Goal: Task Accomplishment & Management: Use online tool/utility

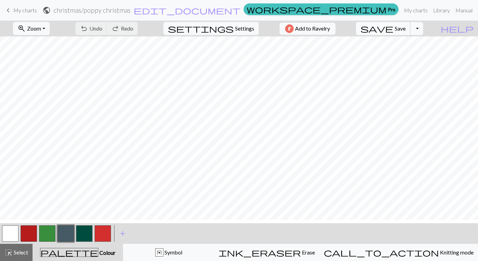
scroll to position [4, 0]
click at [423, 35] on button "Toggle Dropdown" at bounding box center [416, 28] width 13 height 13
click at [407, 63] on button "save_alt Download" at bounding box center [366, 57] width 113 height 11
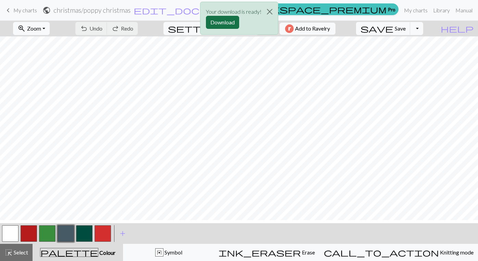
click at [224, 29] on button "Download" at bounding box center [222, 22] width 33 height 13
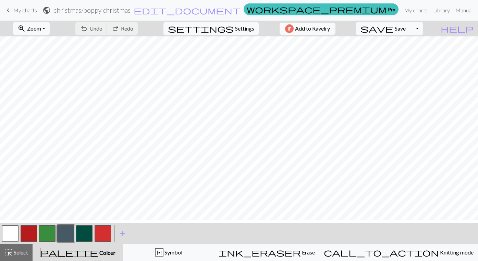
click at [12, 12] on span "keyboard_arrow_left" at bounding box center [8, 10] width 8 height 10
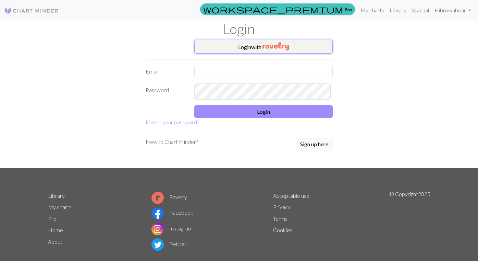
click at [264, 53] on button "Login with" at bounding box center [263, 47] width 139 height 14
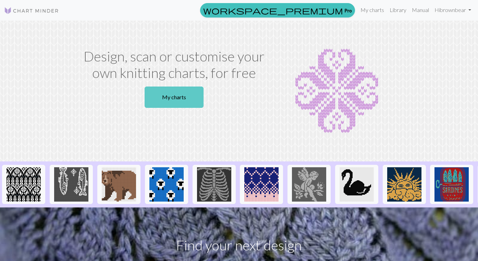
click at [172, 108] on link "My charts" at bounding box center [174, 96] width 59 height 21
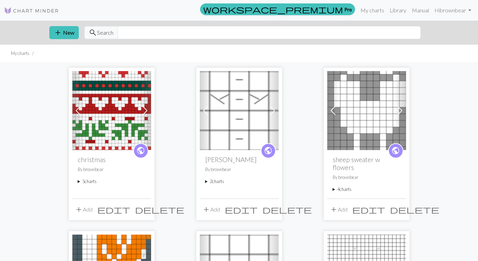
click at [82, 184] on summary "5 charts" at bounding box center [112, 181] width 68 height 7
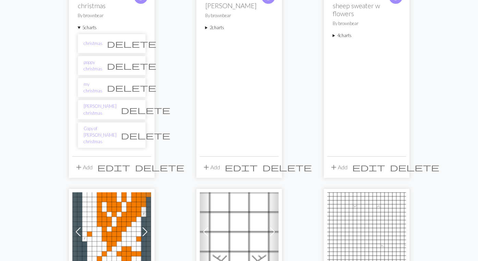
scroll to position [158, 0]
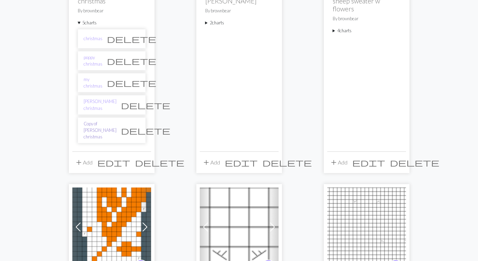
click at [99, 140] on link "Copy of [PERSON_NAME] christmas" at bounding box center [100, 130] width 33 height 20
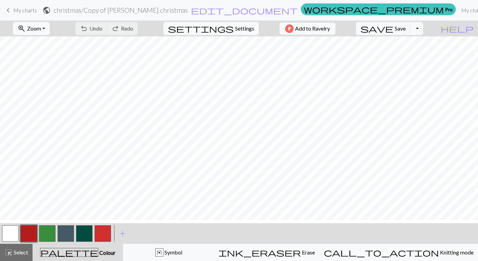
click at [66, 237] on button "button" at bounding box center [66, 233] width 16 height 16
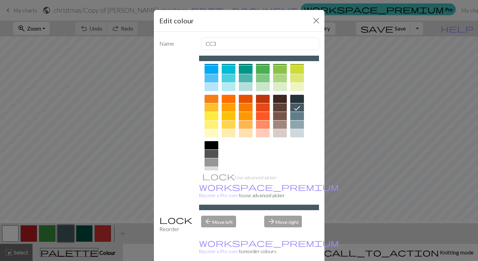
scroll to position [69, 0]
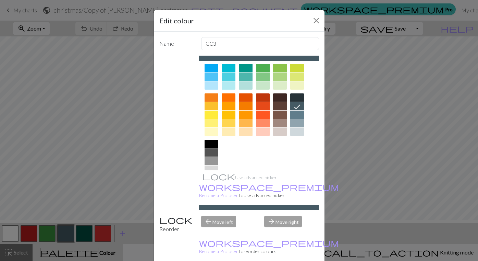
click at [299, 101] on div at bounding box center [297, 97] width 14 height 8
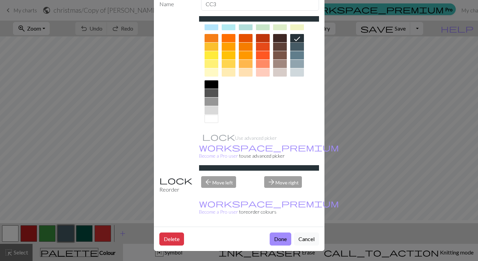
scroll to position [63, 0]
click at [279, 237] on button "Done" at bounding box center [281, 238] width 22 height 13
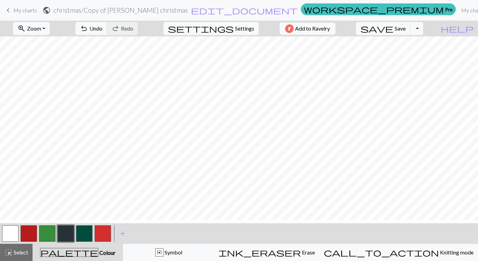
click at [84, 236] on button "button" at bounding box center [84, 233] width 16 height 16
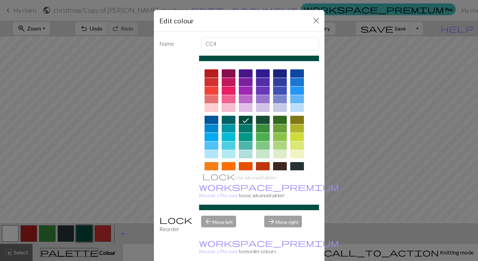
click at [247, 132] on div at bounding box center [246, 128] width 14 height 8
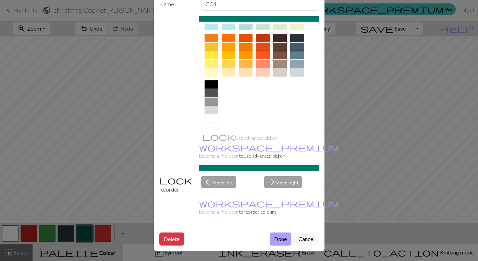
click at [271, 233] on button "Done" at bounding box center [281, 238] width 22 height 13
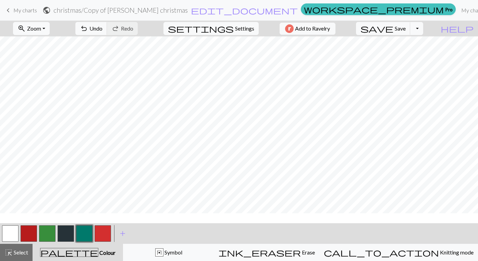
scroll to position [39, 0]
click at [32, 233] on button "button" at bounding box center [29, 233] width 16 height 16
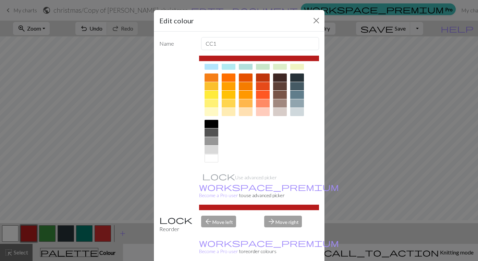
scroll to position [63, 0]
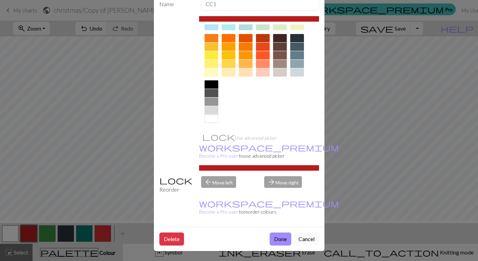
click at [305, 233] on button "Cancel" at bounding box center [306, 238] width 25 height 13
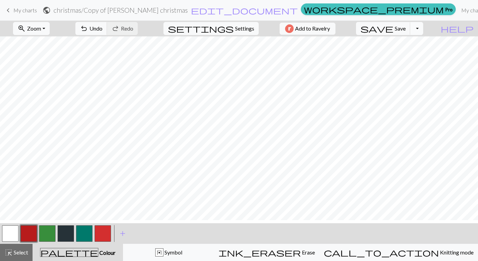
click at [423, 32] on button "Toggle Dropdown" at bounding box center [416, 28] width 13 height 13
click at [409, 63] on button "save_alt Download" at bounding box center [366, 57] width 113 height 11
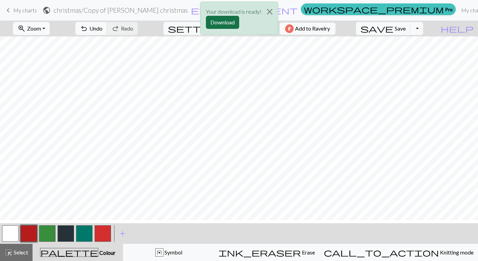
click at [226, 27] on button "Download" at bounding box center [222, 22] width 33 height 13
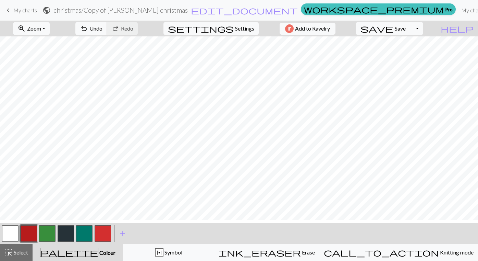
click at [12, 13] on span "keyboard_arrow_left" at bounding box center [8, 10] width 8 height 10
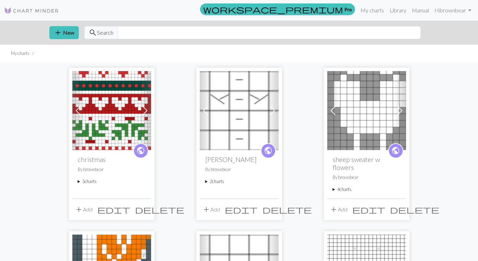
click at [81, 184] on summary "5 charts" at bounding box center [112, 181] width 68 height 7
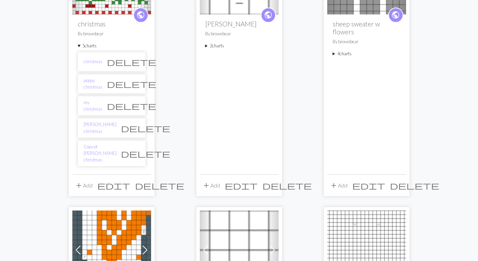
scroll to position [137, 0]
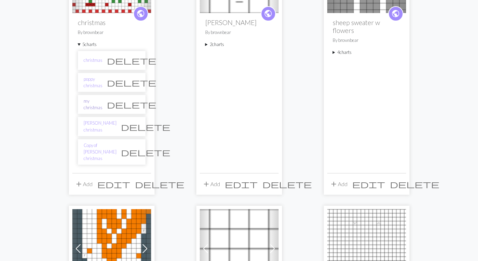
click at [103, 111] on link "my christmas" at bounding box center [93, 104] width 19 height 13
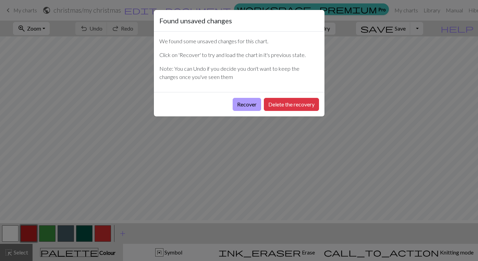
click at [233, 111] on button "Recover" at bounding box center [247, 104] width 28 height 13
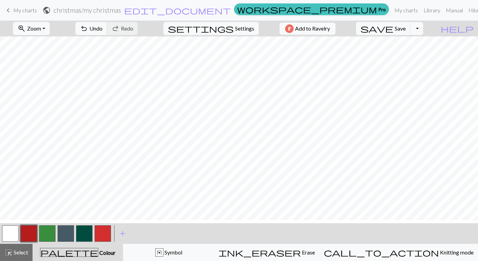
click at [66, 236] on button "button" at bounding box center [66, 233] width 16 height 16
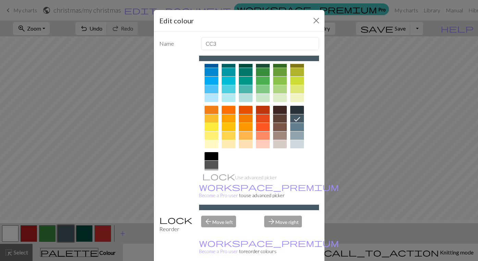
scroll to position [57, 0]
click at [298, 113] on div at bounding box center [297, 109] width 14 height 8
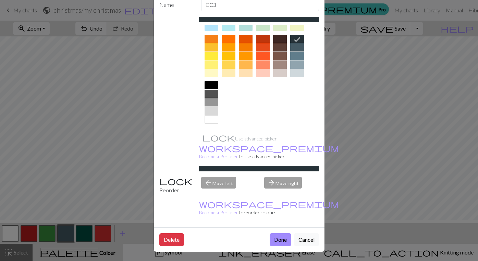
scroll to position [63, 0]
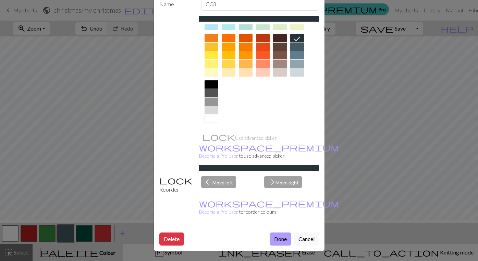
click at [271, 232] on button "Done" at bounding box center [281, 238] width 22 height 13
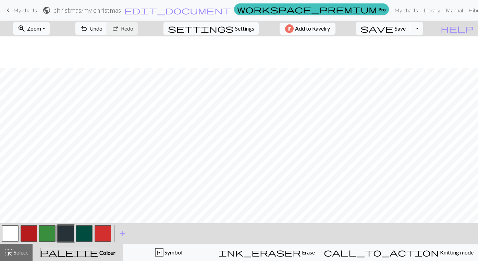
scroll to position [142, 0]
click at [29, 237] on button "button" at bounding box center [29, 233] width 16 height 16
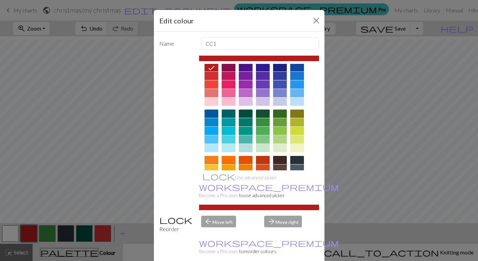
scroll to position [0, 0]
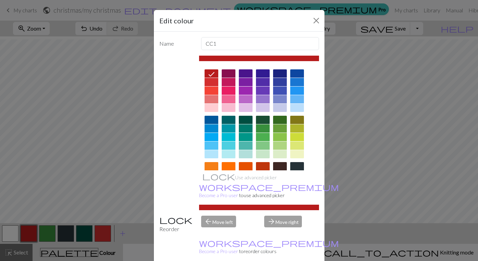
click at [214, 86] on div at bounding box center [212, 82] width 14 height 8
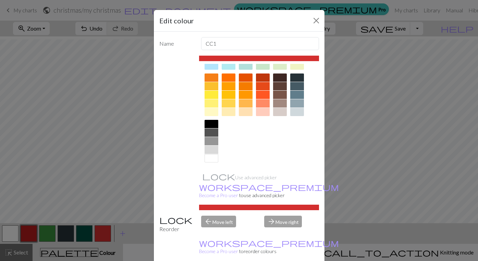
scroll to position [63, 0]
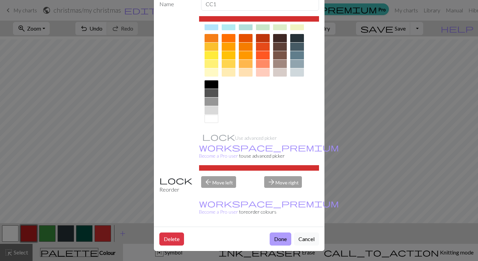
click at [270, 235] on button "Done" at bounding box center [281, 238] width 22 height 13
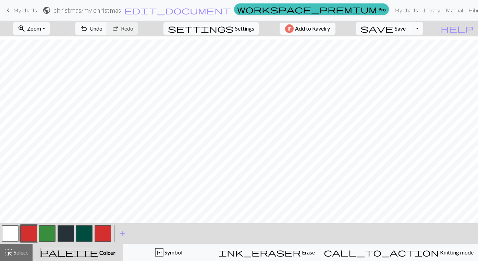
scroll to position [3, 0]
click at [423, 29] on button "Toggle Dropdown" at bounding box center [416, 28] width 13 height 13
click at [400, 63] on button "save_alt Download" at bounding box center [366, 57] width 113 height 11
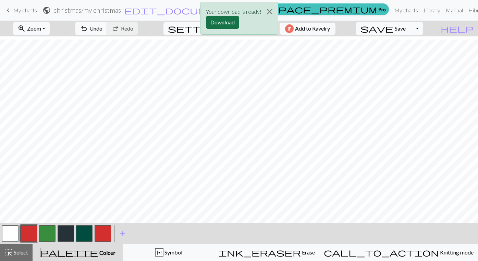
click at [216, 23] on button "Download" at bounding box center [222, 22] width 33 height 13
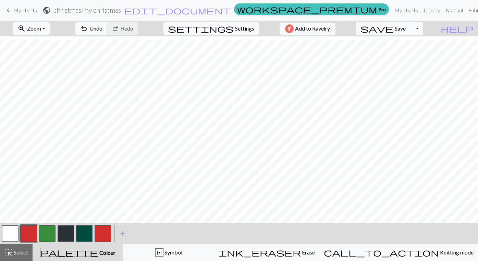
click at [6, 9] on span "keyboard_arrow_left" at bounding box center [8, 10] width 8 height 10
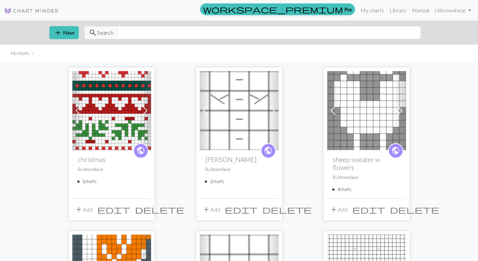
click at [82, 184] on summary "5 charts" at bounding box center [112, 181] width 68 height 7
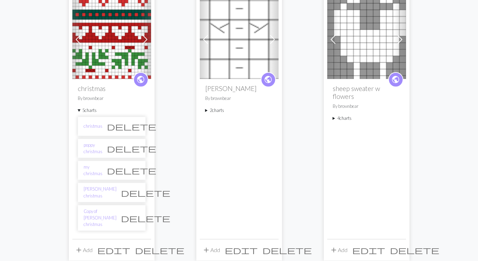
scroll to position [101, 0]
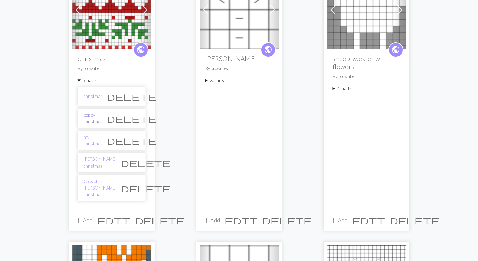
click at [95, 125] on link "poppy christmas" at bounding box center [93, 118] width 19 height 13
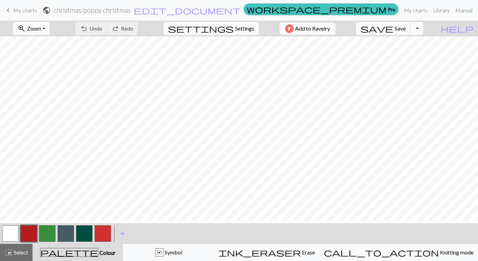
click at [423, 33] on button "Toggle Dropdown" at bounding box center [416, 28] width 13 height 13
click at [410, 51] on button "file_copy Save a copy" at bounding box center [366, 46] width 113 height 11
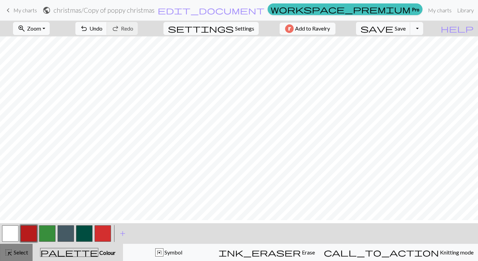
click at [17, 253] on span "Select" at bounding box center [20, 252] width 15 height 7
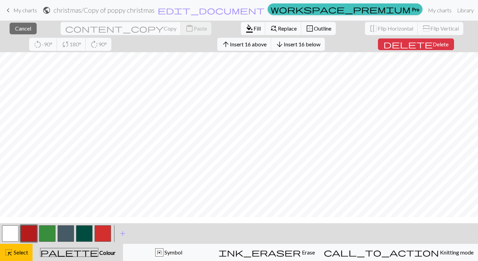
click at [10, 241] on button "button" at bounding box center [10, 233] width 16 height 16
click at [245, 33] on span "format_color_fill" at bounding box center [249, 29] width 8 height 10
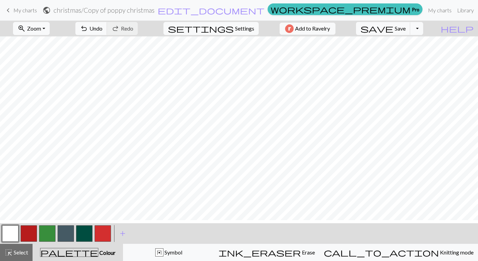
click at [67, 235] on button "button" at bounding box center [66, 233] width 16 height 16
click at [103, 30] on span "Undo" at bounding box center [95, 28] width 13 height 7
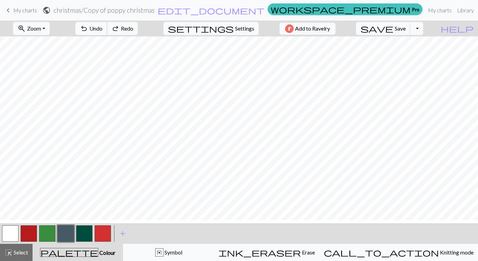
click at [103, 30] on span "Undo" at bounding box center [95, 28] width 13 height 7
click at [103, 32] on span "Undo" at bounding box center [95, 28] width 13 height 7
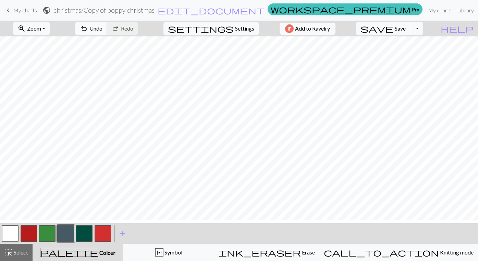
click at [103, 32] on span "Undo" at bounding box center [95, 28] width 13 height 7
click at [27, 231] on button "button" at bounding box center [29, 233] width 16 height 16
click at [106, 233] on button "button" at bounding box center [103, 233] width 16 height 16
click at [103, 32] on span "Undo" at bounding box center [95, 28] width 13 height 7
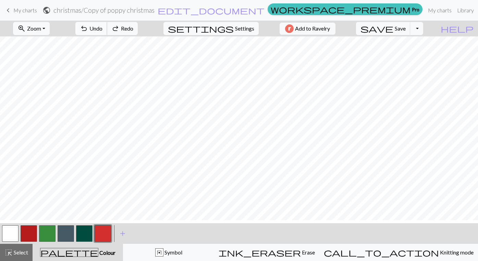
click at [103, 32] on span "Undo" at bounding box center [95, 28] width 13 height 7
click at [406, 32] on span "Save" at bounding box center [400, 28] width 11 height 7
click at [14, 231] on button "button" at bounding box center [10, 233] width 16 height 16
click at [24, 233] on button "button" at bounding box center [29, 233] width 16 height 16
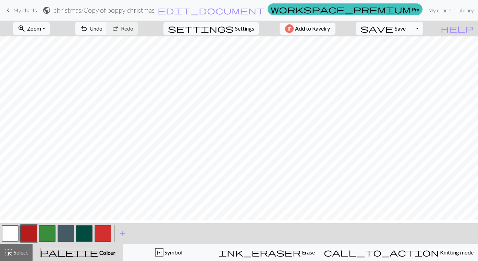
click at [100, 231] on button "button" at bounding box center [103, 233] width 16 height 16
click at [10, 232] on button "button" at bounding box center [10, 233] width 16 height 16
click at [102, 231] on button "button" at bounding box center [103, 233] width 16 height 16
click at [406, 32] on span "Save" at bounding box center [400, 28] width 11 height 7
click at [423, 22] on button "Toggle Dropdown" at bounding box center [416, 28] width 13 height 13
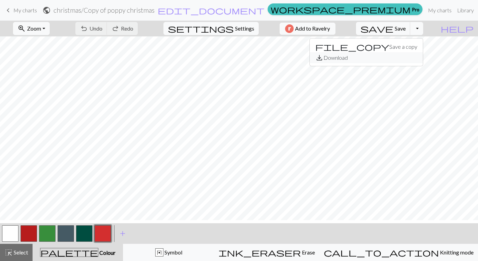
click at [410, 59] on button "save_alt Download" at bounding box center [366, 57] width 113 height 11
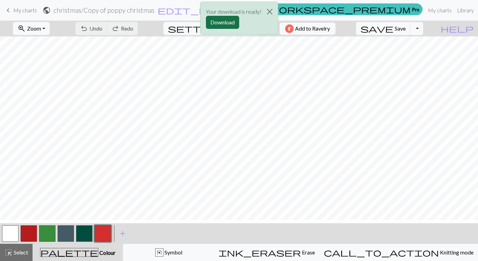
click at [220, 29] on button "Download" at bounding box center [222, 22] width 33 height 13
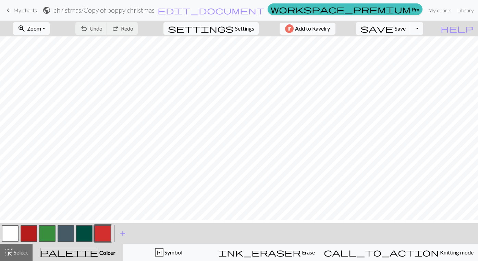
click at [8, 10] on span "keyboard_arrow_left" at bounding box center [8, 10] width 8 height 10
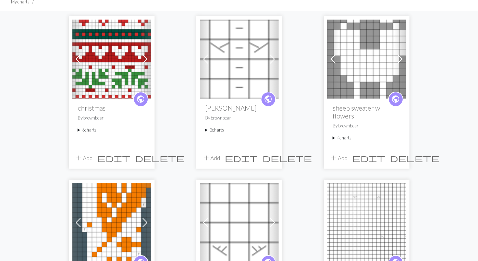
scroll to position [61, 0]
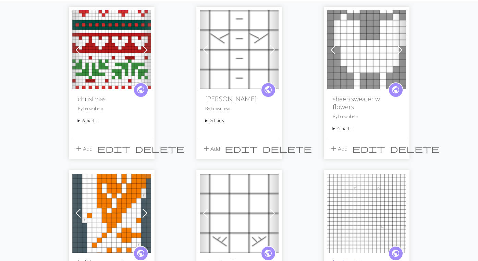
click at [83, 124] on summary "6 charts" at bounding box center [112, 120] width 68 height 7
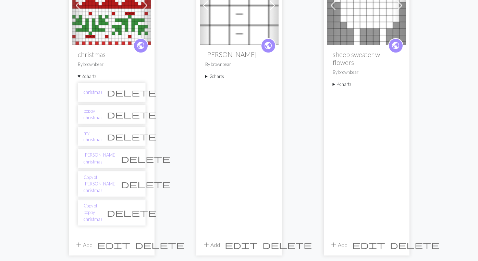
scroll to position [130, 0]
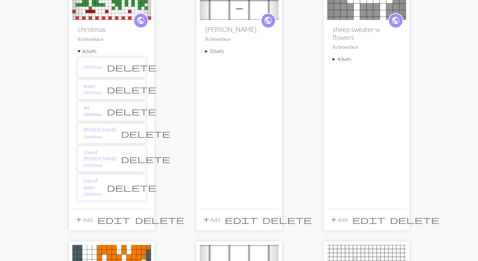
click at [95, 118] on link "my christmas" at bounding box center [93, 111] width 19 height 13
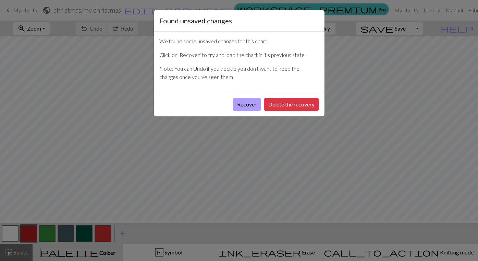
click at [235, 111] on button "Recover" at bounding box center [247, 104] width 28 height 13
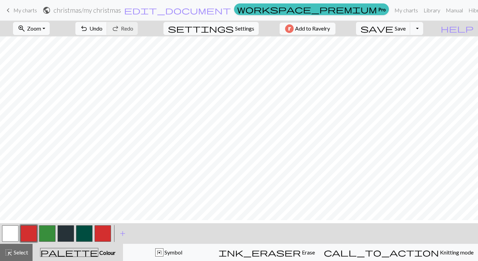
click at [65, 241] on button "button" at bounding box center [66, 233] width 16 height 16
click at [405, 32] on span "Save" at bounding box center [400, 28] width 11 height 7
click at [10, 12] on span "keyboard_arrow_left" at bounding box center [8, 10] width 8 height 10
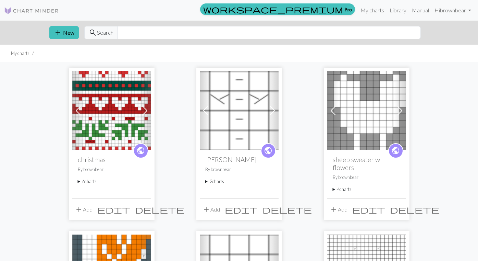
click at [82, 184] on summary "6 charts" at bounding box center [112, 181] width 68 height 7
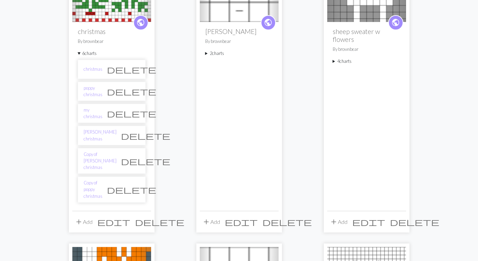
scroll to position [129, 0]
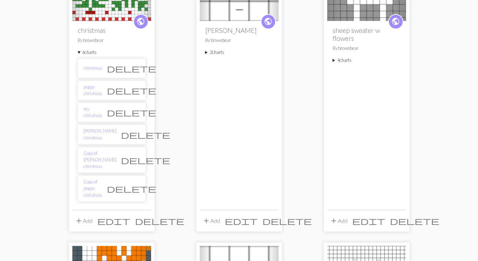
click at [102, 141] on link "[PERSON_NAME] christmas" at bounding box center [100, 134] width 33 height 13
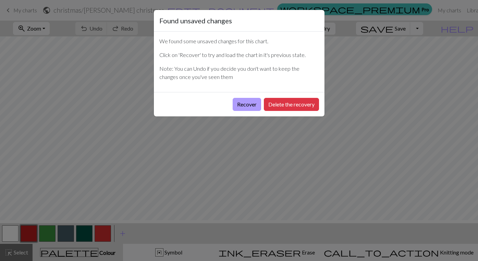
click at [233, 111] on button "Recover" at bounding box center [247, 104] width 28 height 13
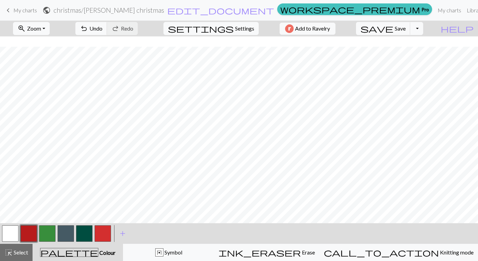
scroll to position [18, 0]
click at [12, 14] on span "keyboard_arrow_left" at bounding box center [8, 10] width 8 height 10
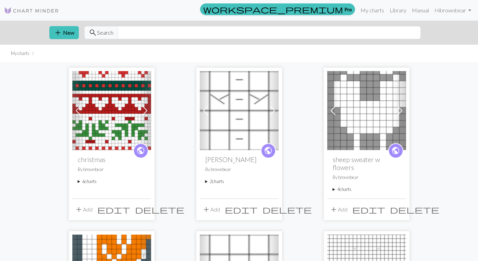
click at [80, 184] on summary "6 charts" at bounding box center [112, 181] width 68 height 7
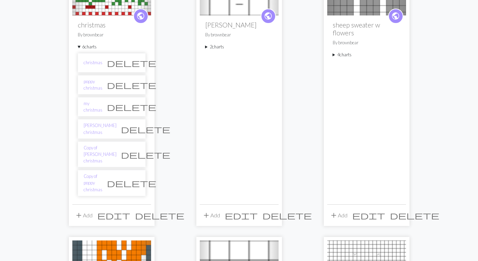
scroll to position [137, 0]
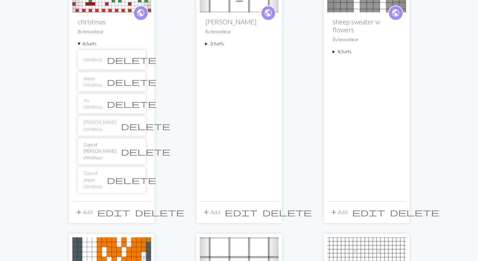
click at [99, 161] on link "Copy of [PERSON_NAME] christmas" at bounding box center [100, 151] width 33 height 20
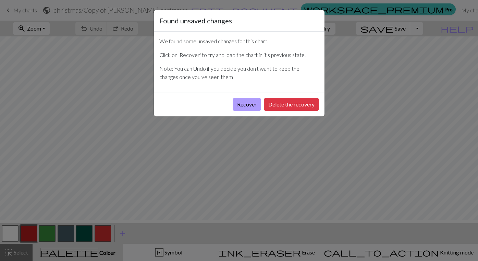
click at [237, 111] on button "Recover" at bounding box center [247, 104] width 28 height 13
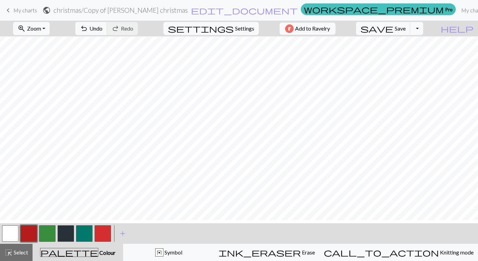
click at [64, 239] on button "button" at bounding box center [66, 233] width 16 height 16
click at [83, 234] on button "button" at bounding box center [84, 233] width 16 height 16
click at [6, 235] on button "button" at bounding box center [10, 233] width 16 height 16
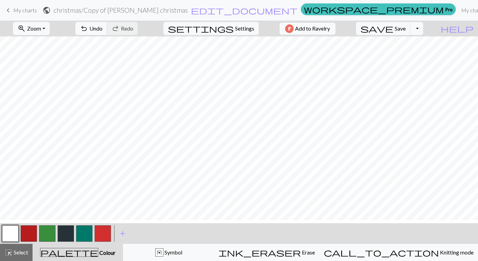
click at [83, 233] on button "button" at bounding box center [84, 233] width 16 height 16
click at [103, 32] on span "Undo" at bounding box center [95, 28] width 13 height 7
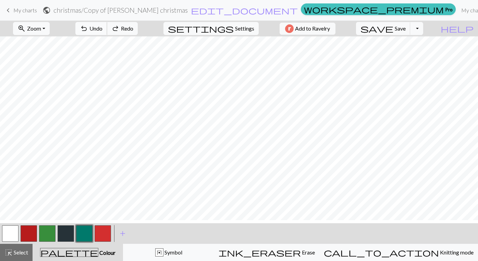
click at [103, 32] on span "Undo" at bounding box center [95, 28] width 13 height 7
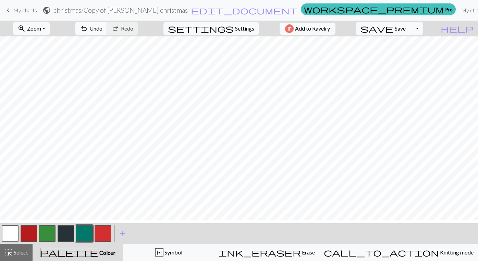
click at [88, 30] on span "undo" at bounding box center [84, 29] width 8 height 10
click at [10, 12] on span "keyboard_arrow_left" at bounding box center [8, 10] width 8 height 10
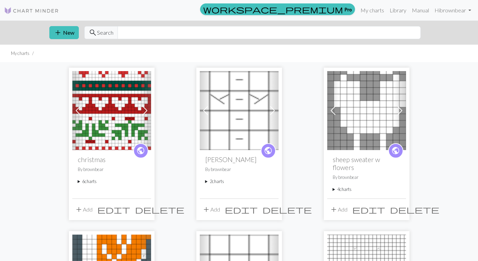
click at [81, 184] on summary "6 charts" at bounding box center [112, 181] width 68 height 7
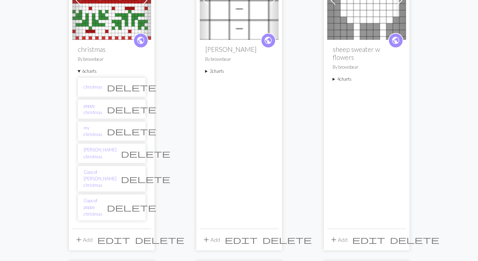
scroll to position [110, 0]
click at [103, 138] on link "my christmas" at bounding box center [93, 131] width 19 height 13
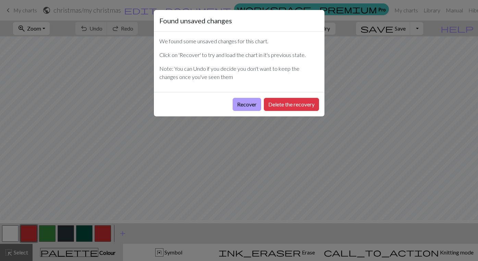
click at [233, 111] on button "Recover" at bounding box center [247, 104] width 28 height 13
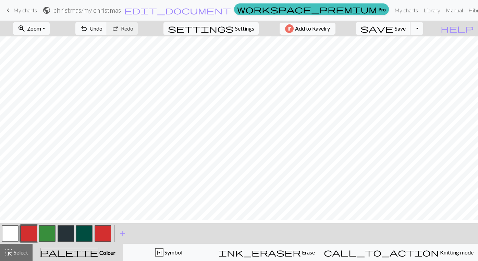
click at [406, 32] on span "Save" at bounding box center [400, 28] width 11 height 7
click at [412, 27] on div "Chart saved" at bounding box center [239, 13] width 478 height 27
